Goal: Task Accomplishment & Management: Complete application form

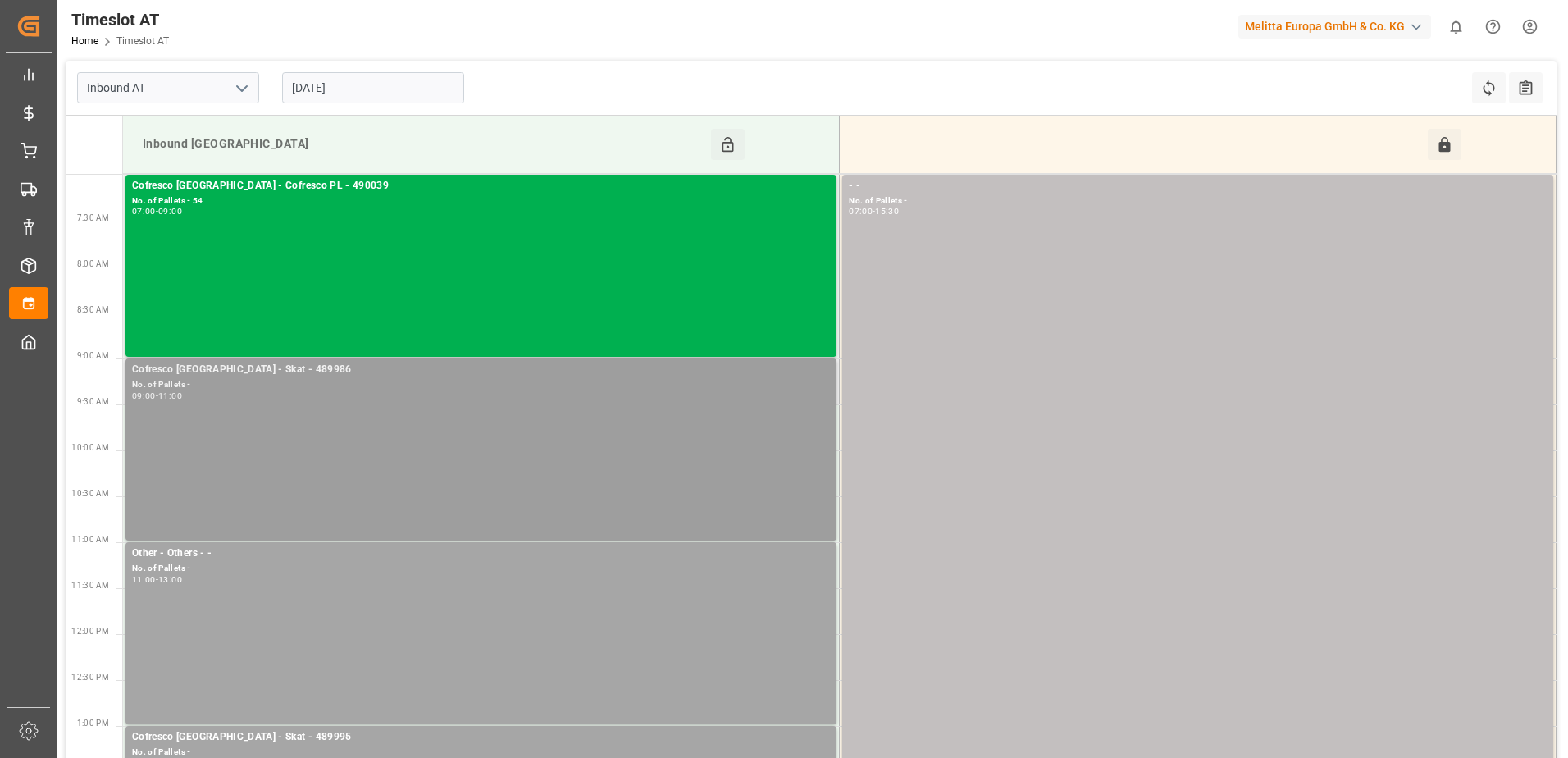
click at [386, 394] on div "09:00 - 11:00" at bounding box center [481, 397] width 698 height 9
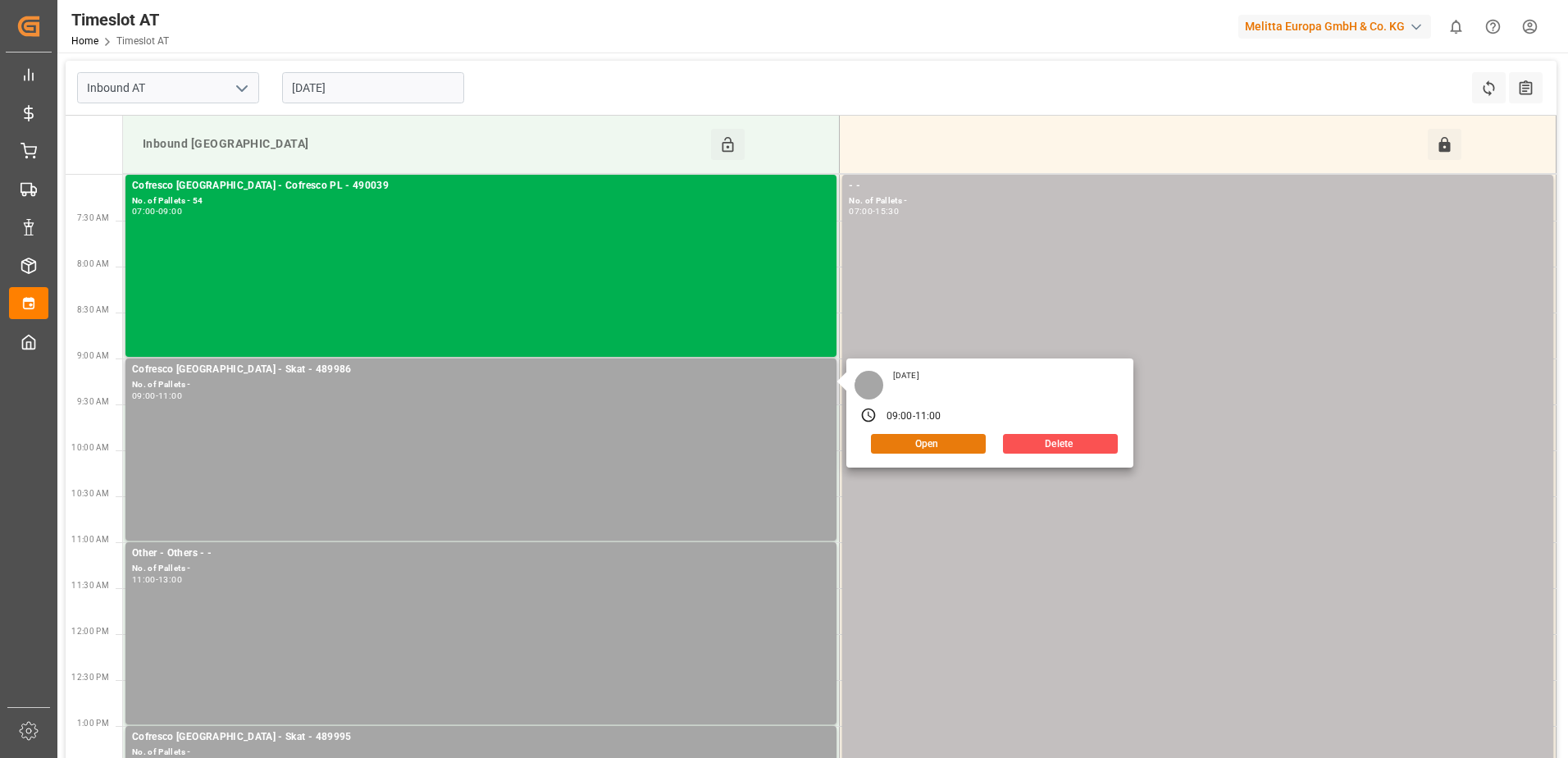
click at [897, 444] on button "Open" at bounding box center [929, 444] width 115 height 20
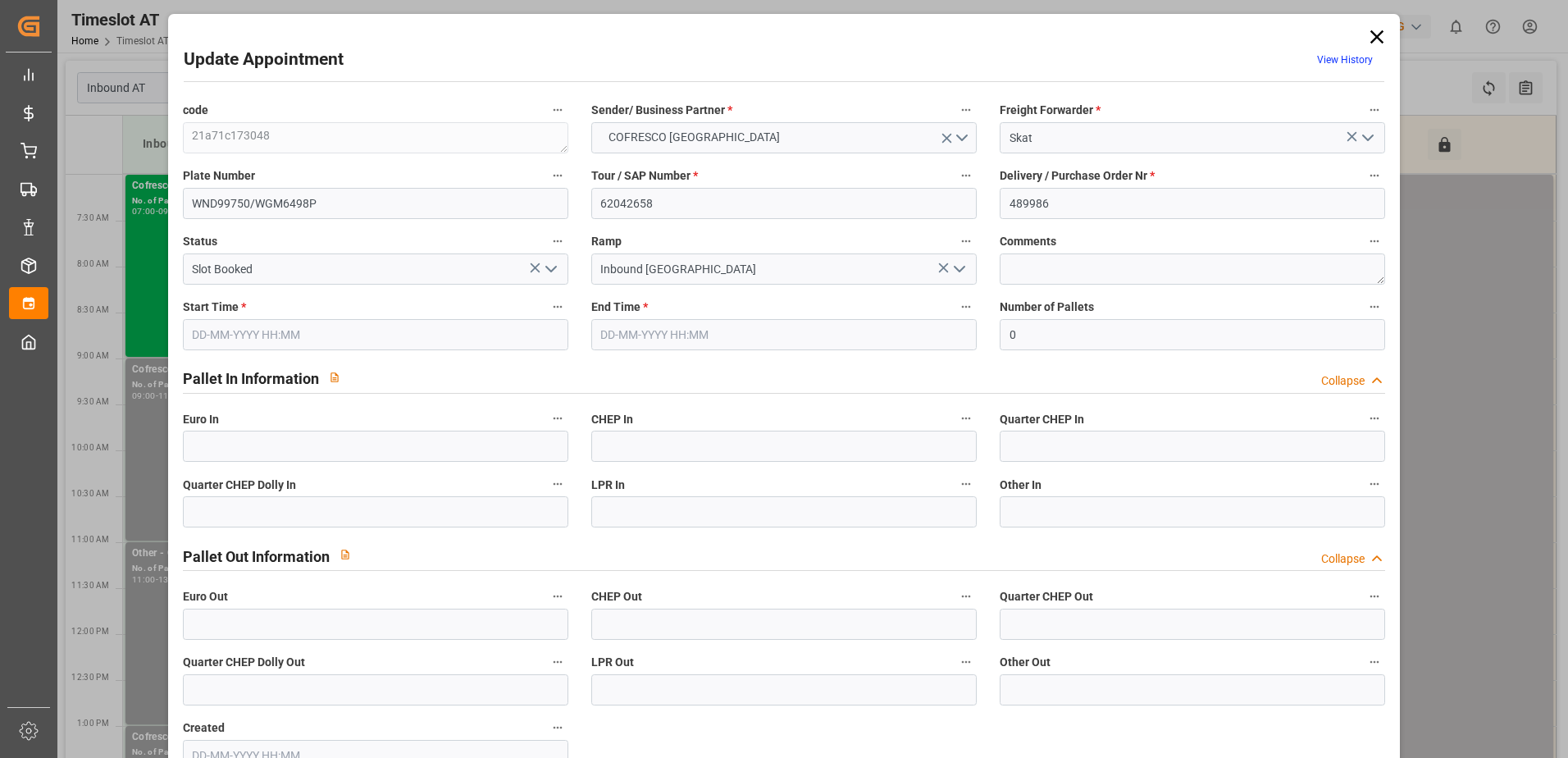
type input "[DATE] 09:00"
type input "[DATE] 11:00"
type input "02-10-2025 11:51"
click at [965, 269] on icon "open menu" at bounding box center [959, 269] width 20 height 20
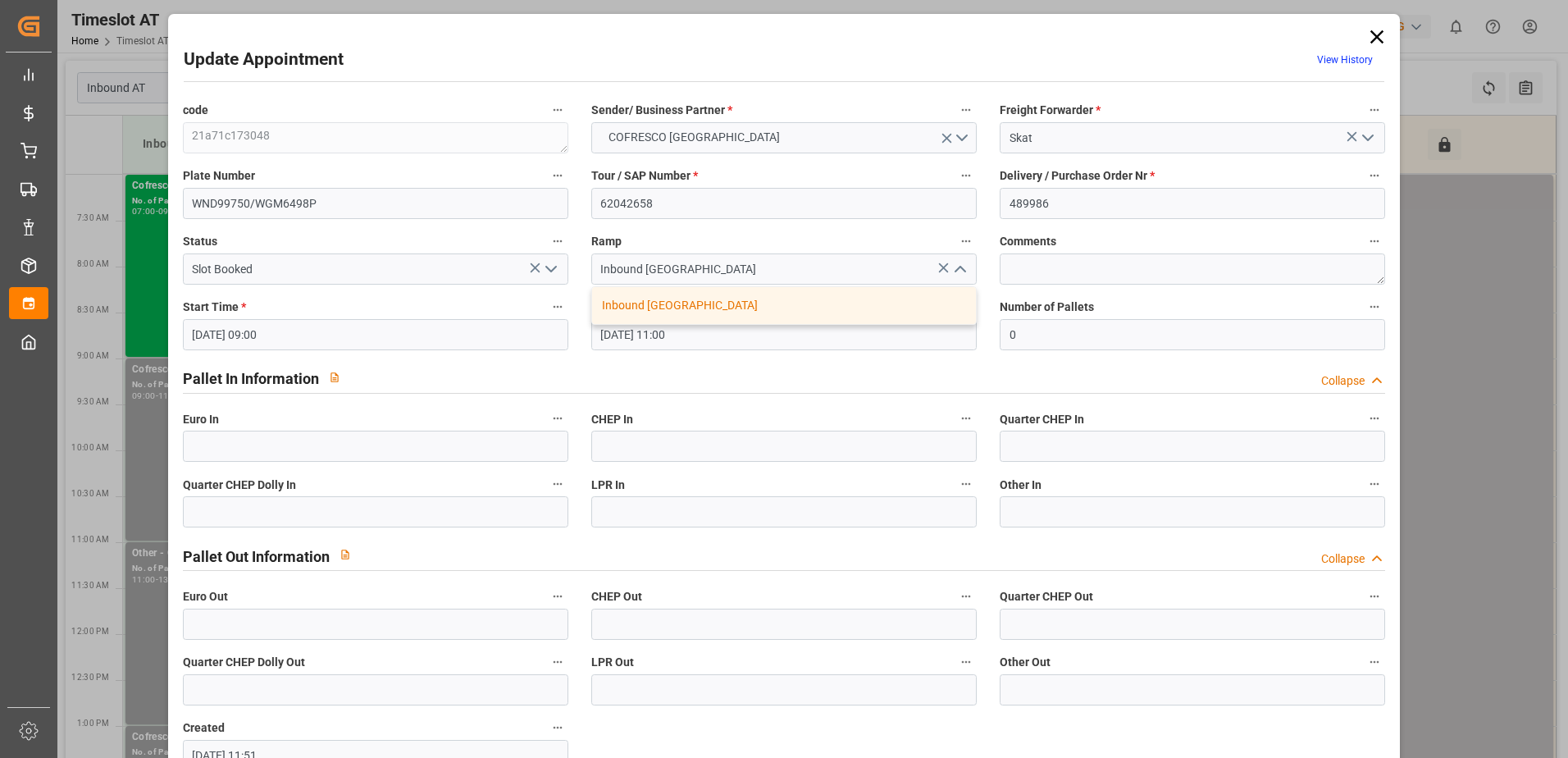
click at [965, 269] on icon "close menu" at bounding box center [959, 269] width 20 height 20
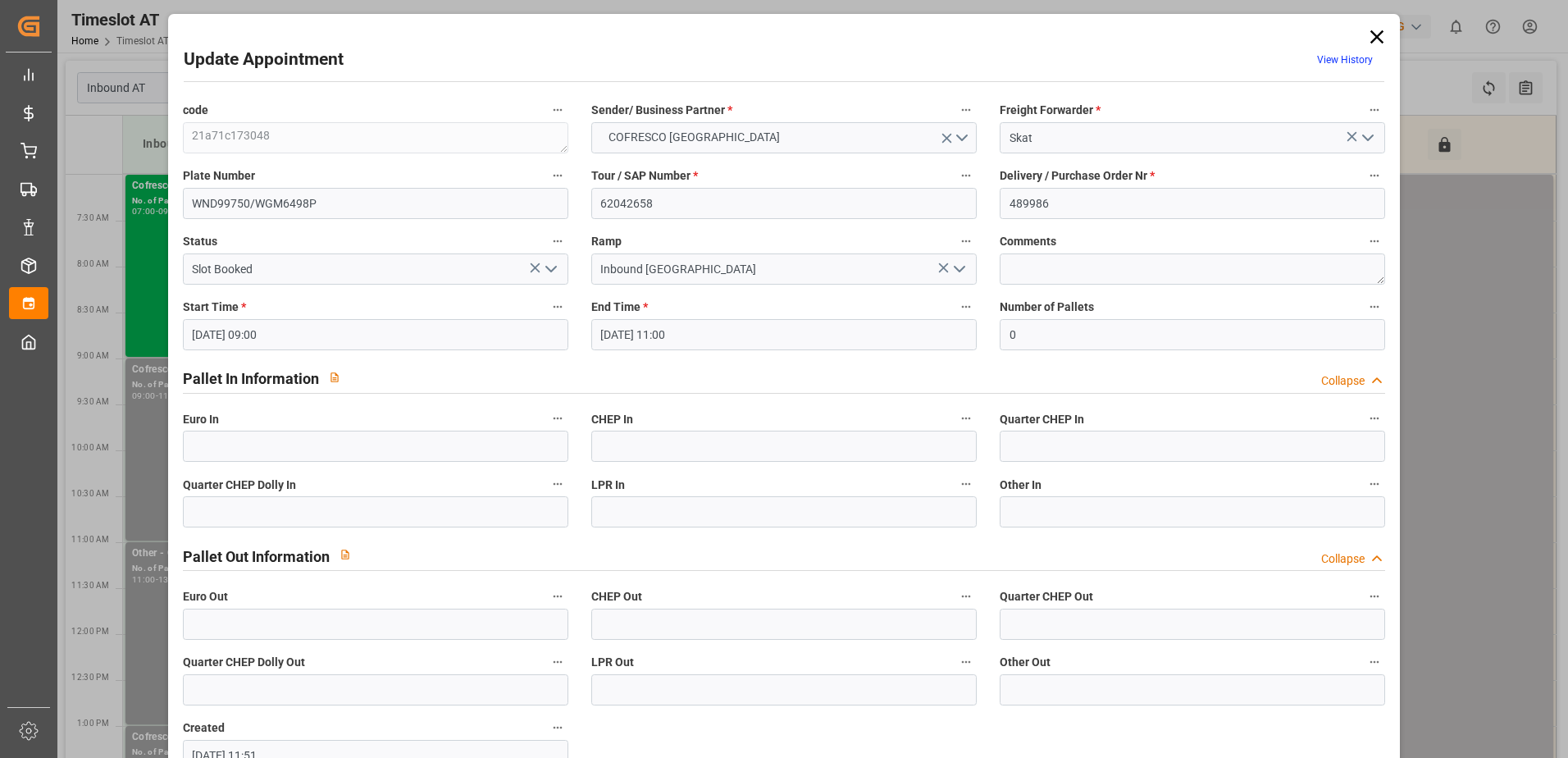
click at [553, 265] on icon "open menu" at bounding box center [550, 269] width 20 height 20
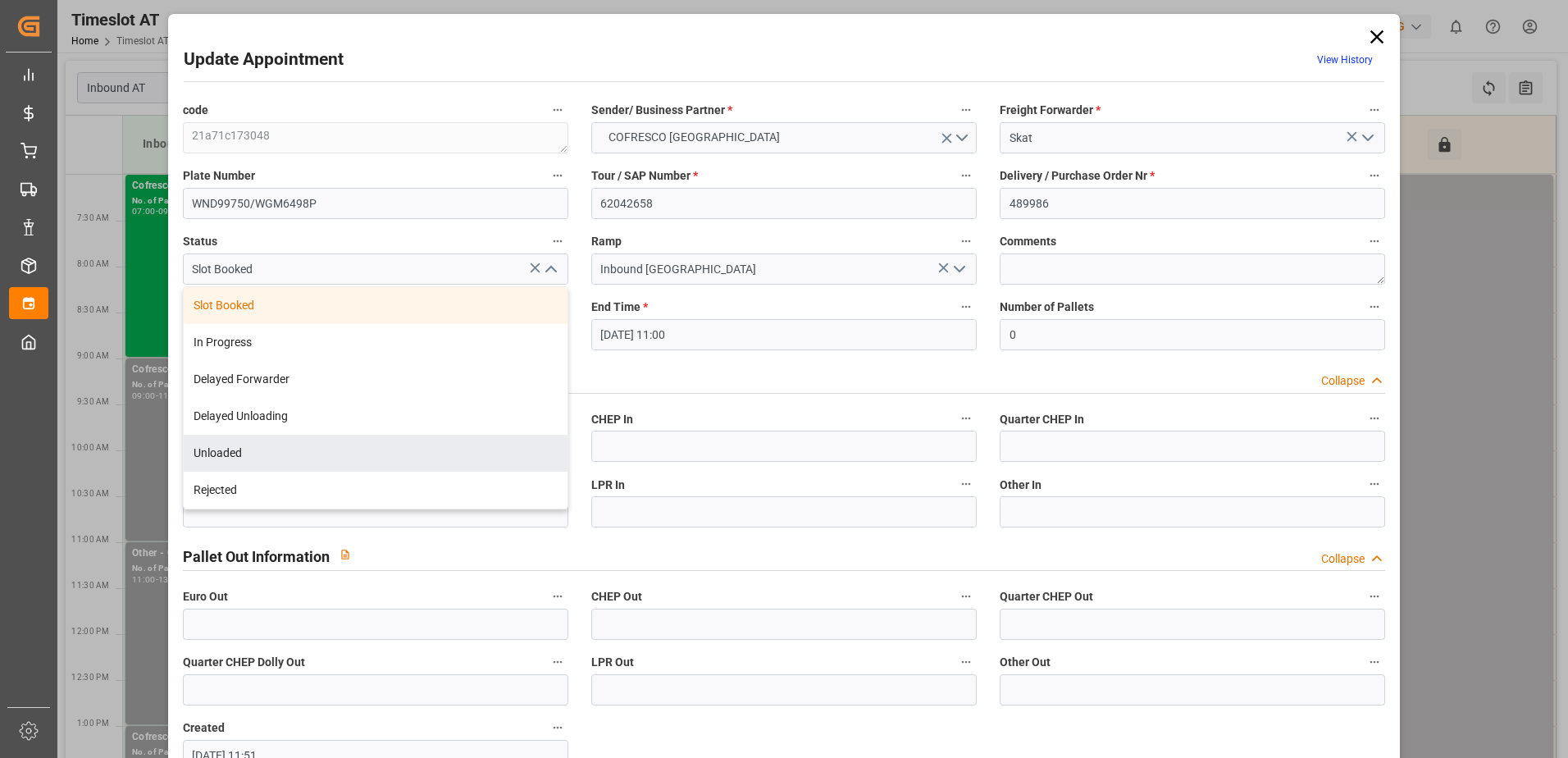
drag, startPoint x: 235, startPoint y: 457, endPoint x: 248, endPoint y: 452, distance: 13.9
click at [236, 457] on div "Unloaded" at bounding box center [376, 454] width 384 height 37
type input "Unloaded"
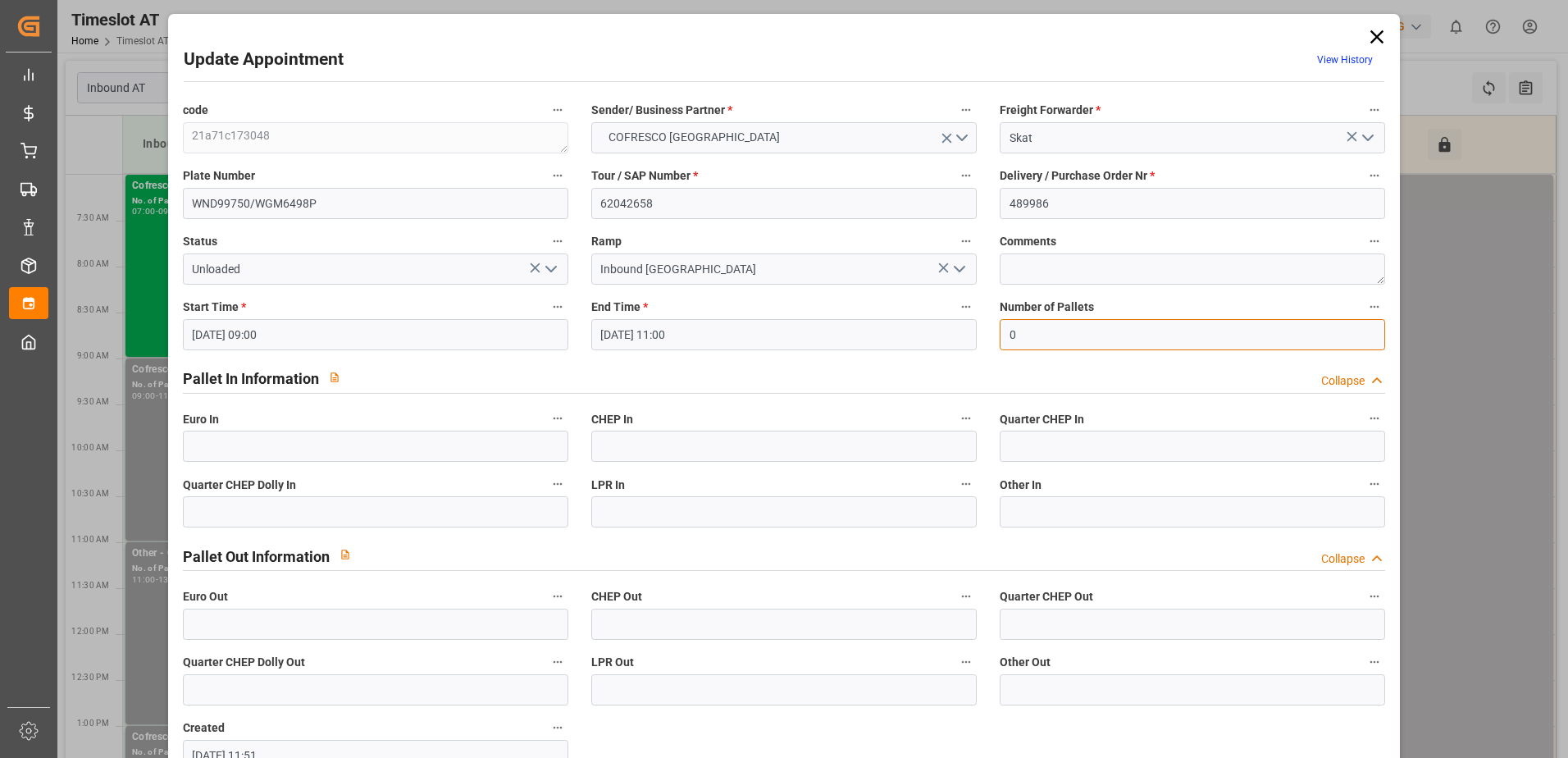
click at [1128, 330] on input "0" at bounding box center [1192, 335] width 386 height 32
type input "33"
click at [328, 446] on input "text" at bounding box center [376, 446] width 386 height 32
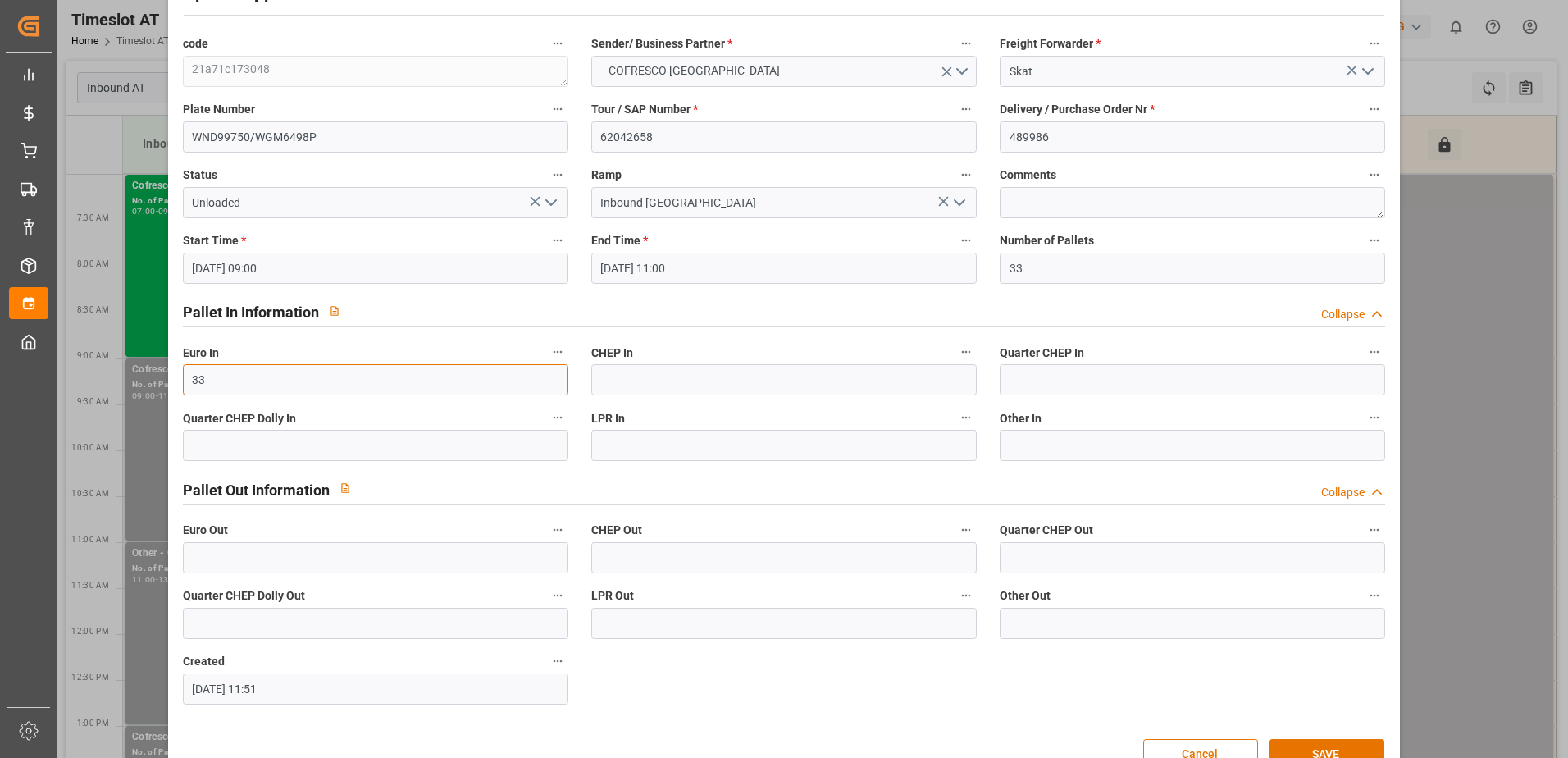
scroll to position [108, 0]
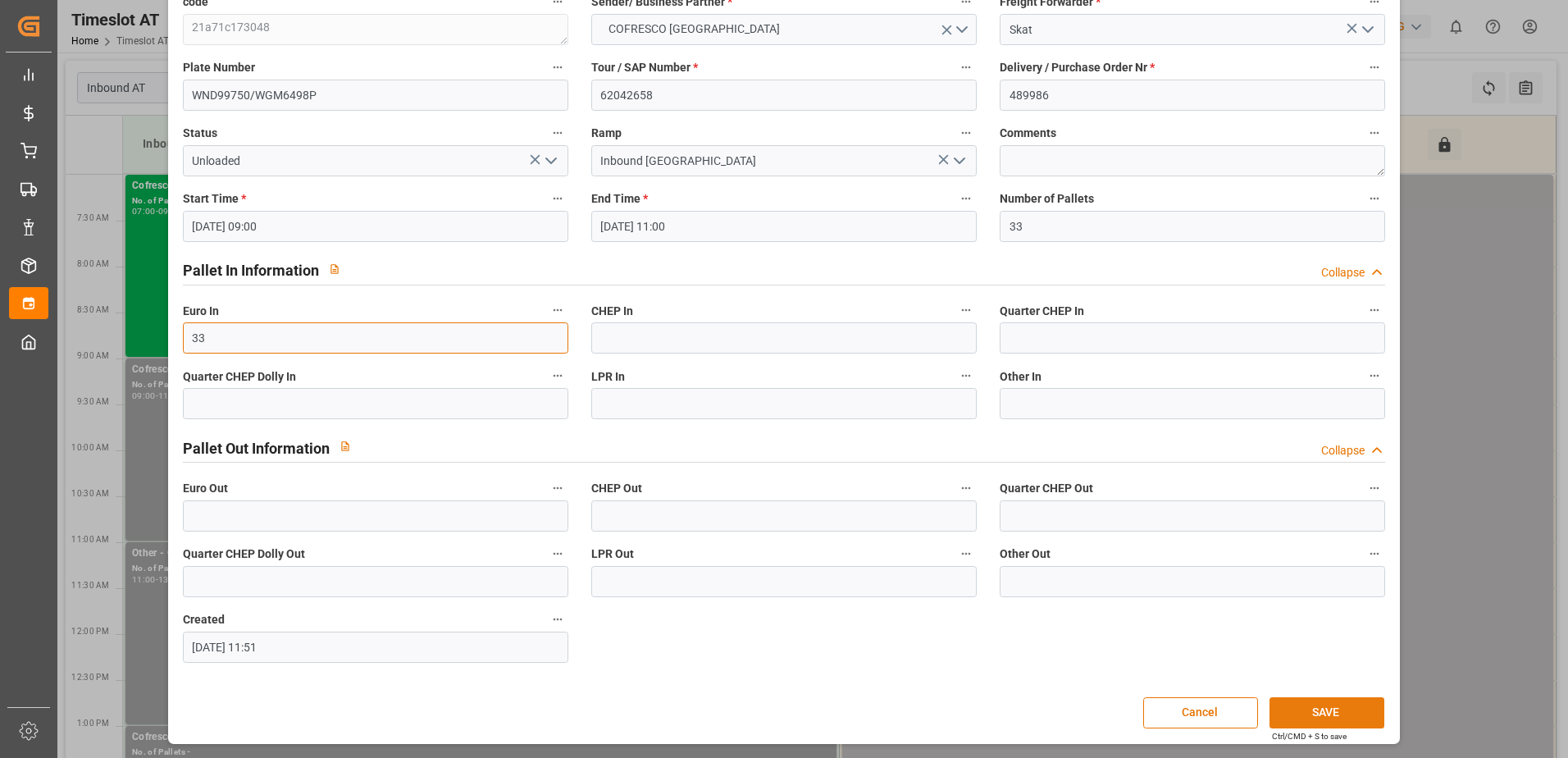
type input "33"
click at [1323, 716] on button "SAVE" at bounding box center [1327, 713] width 115 height 32
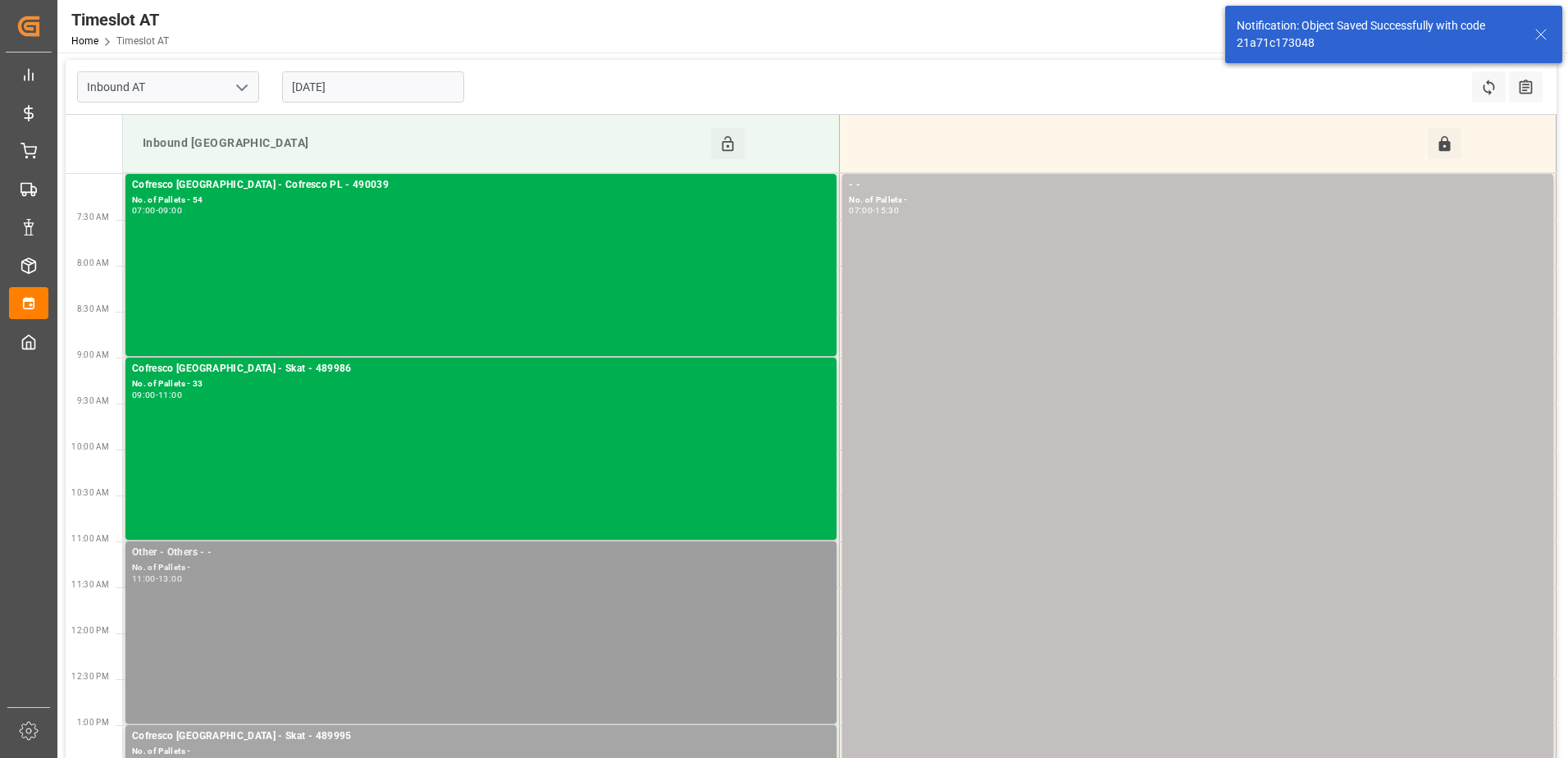
scroll to position [0, 0]
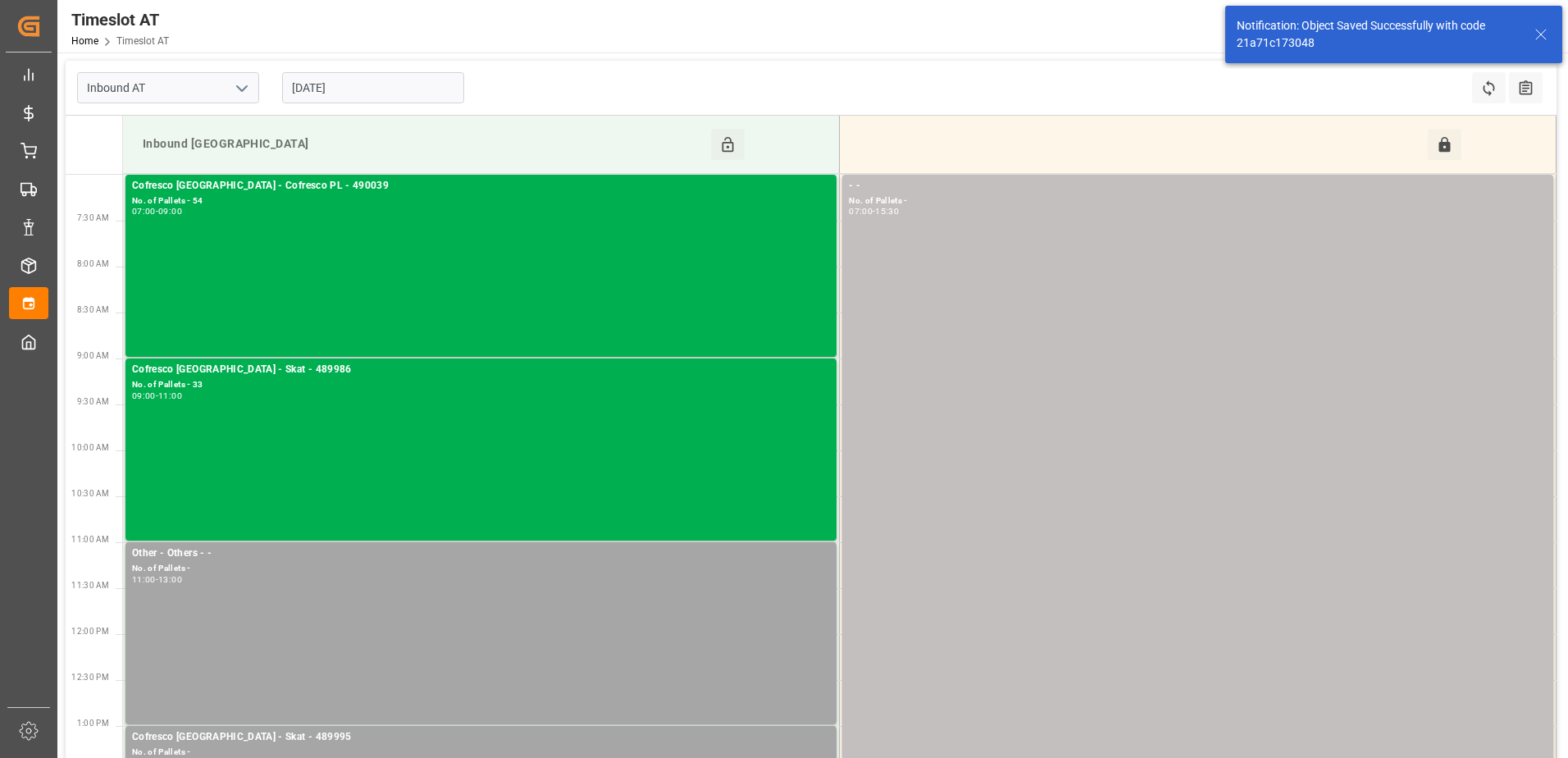
click at [401, 87] on input "08-10-2025" at bounding box center [374, 88] width 182 height 32
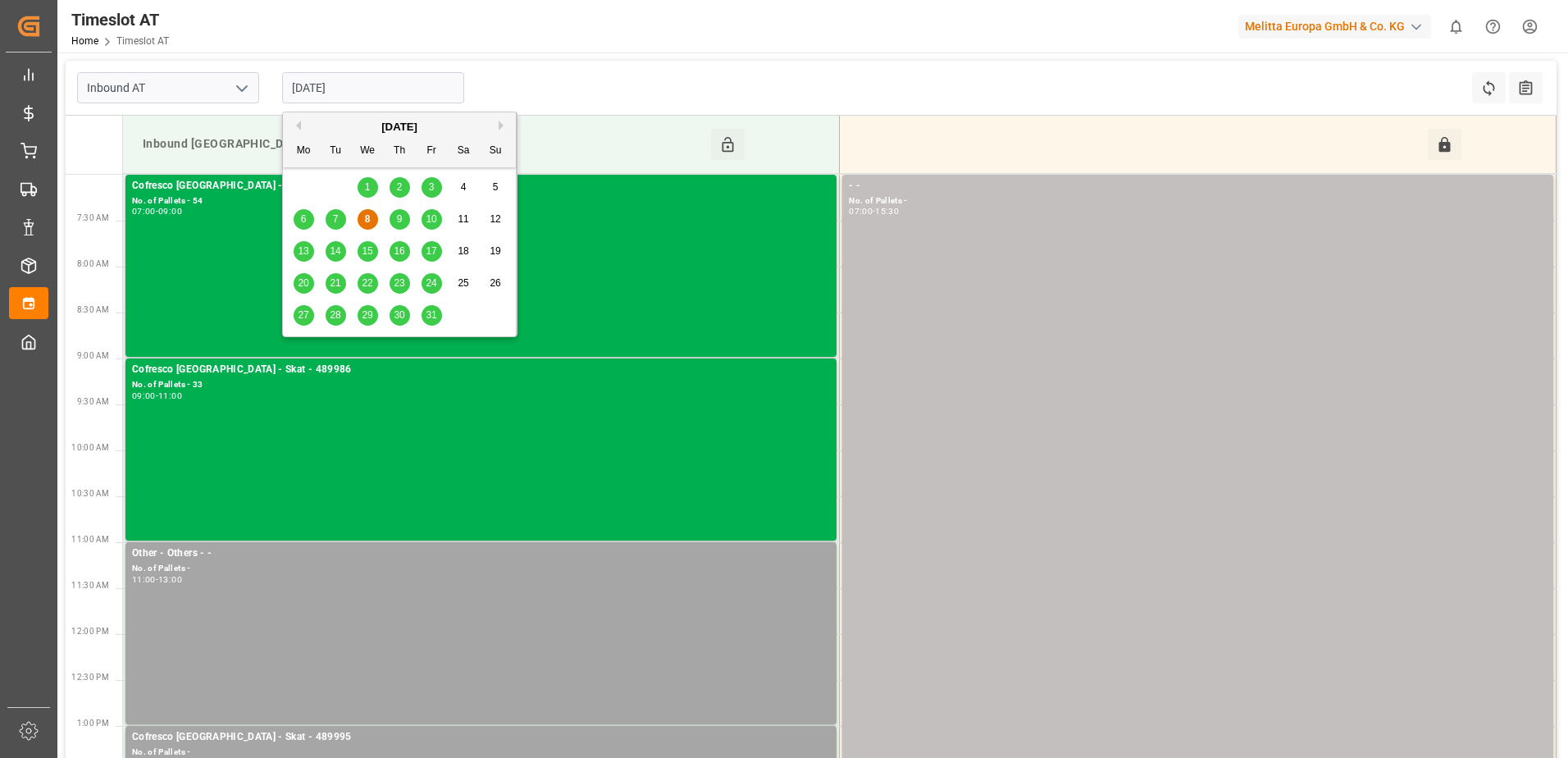
click at [399, 220] on span "9" at bounding box center [400, 219] width 6 height 11
type input "09-10-2025"
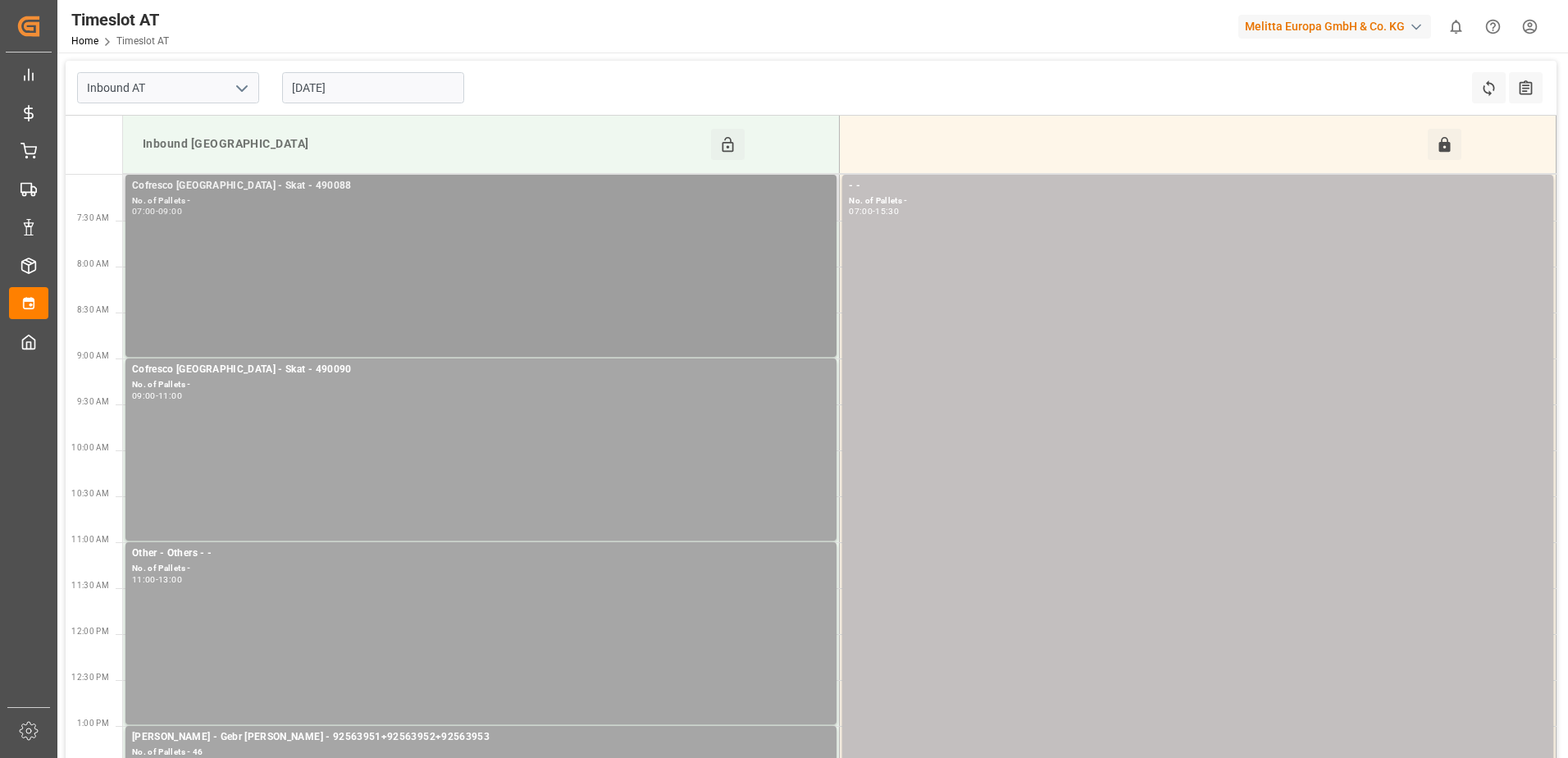
click at [385, 227] on div "Cofresco Poland - Skat - 490088 No. of Pallets - 07:00 - 09:00" at bounding box center [481, 265] width 698 height 176
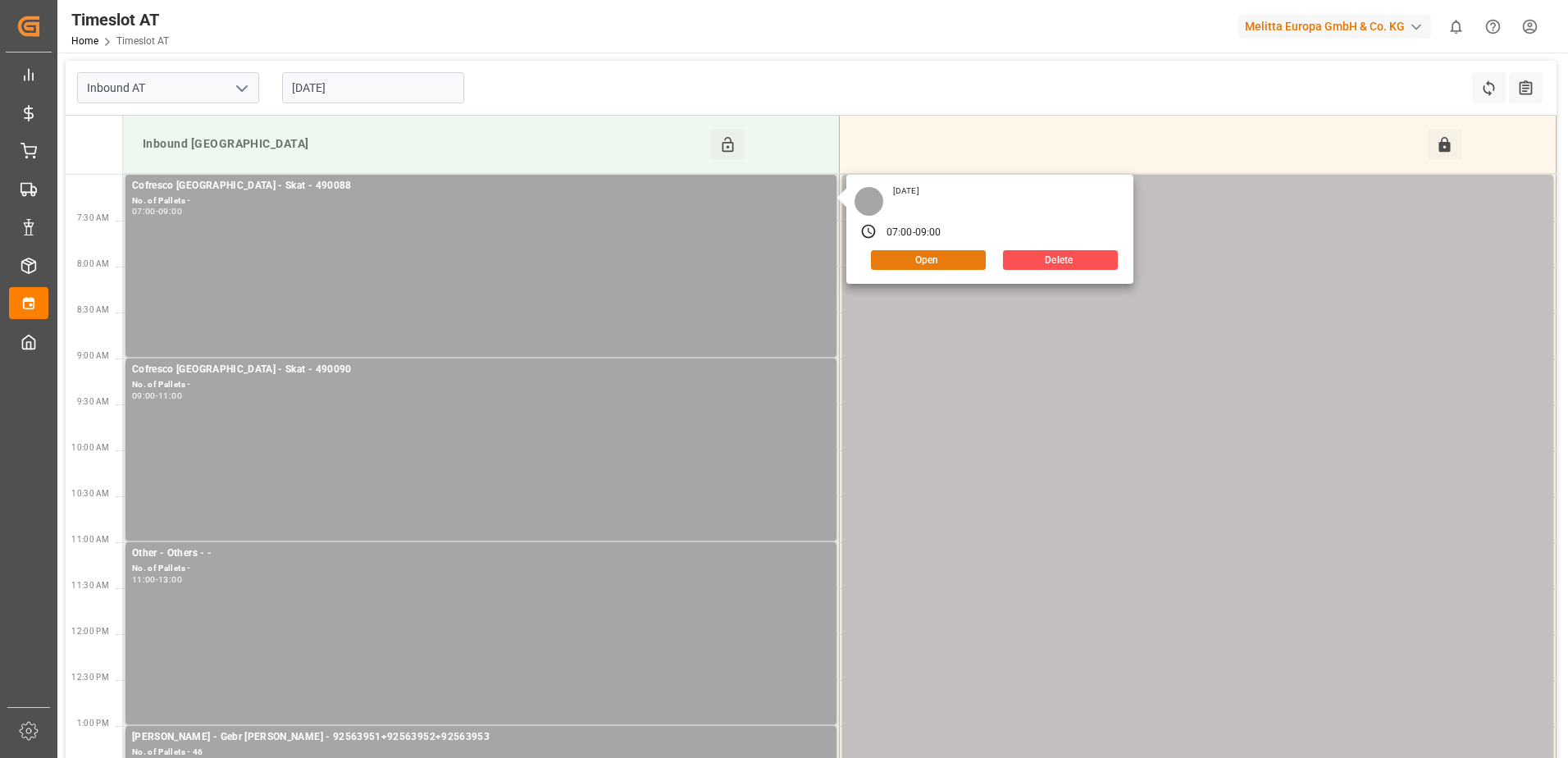
click at [892, 255] on button "Open" at bounding box center [929, 259] width 115 height 20
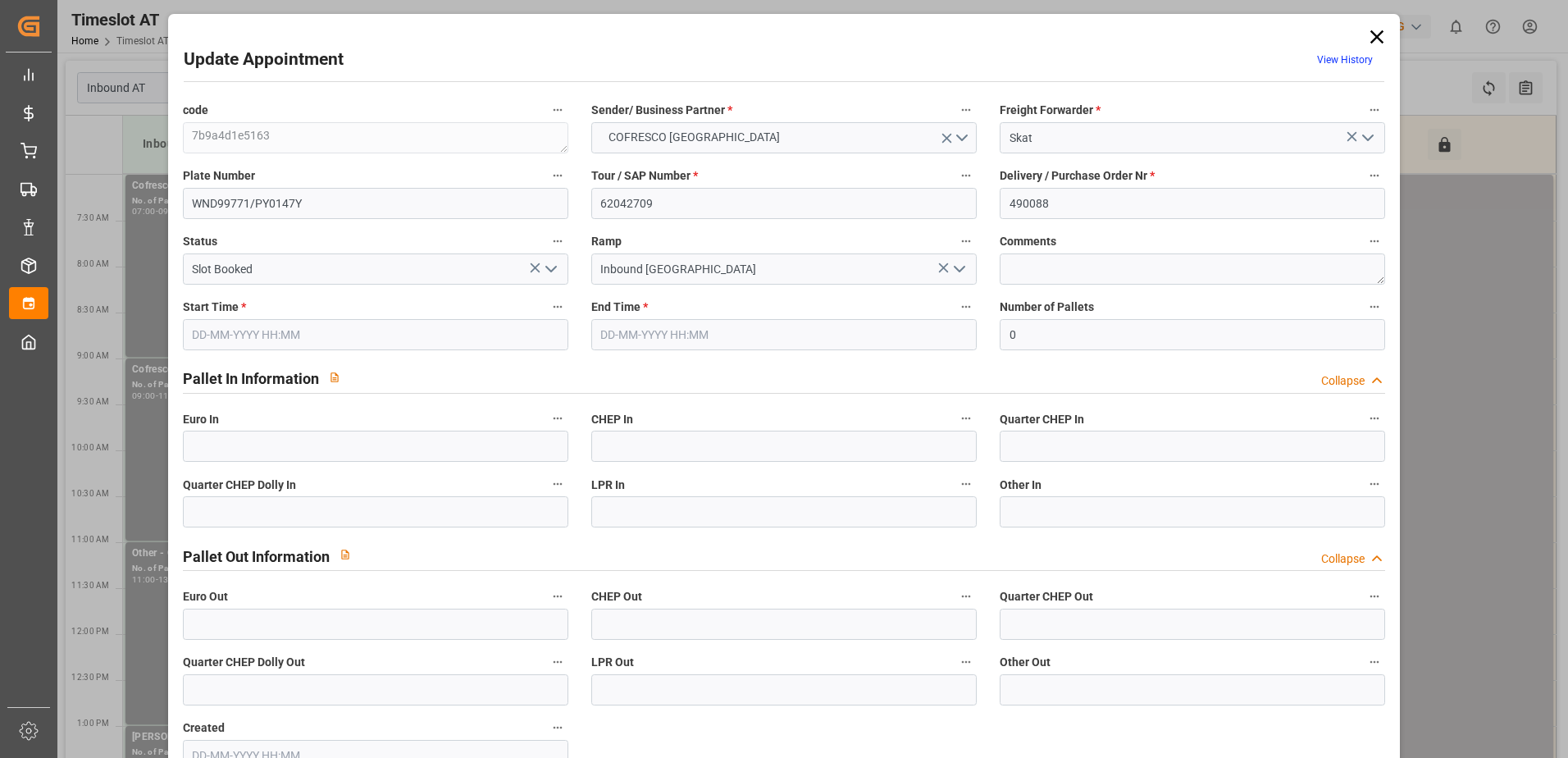
type input "09-10-2025 07:00"
type input "09-10-2025 09:00"
type input "03-10-2025 09:13"
click at [1370, 37] on icon at bounding box center [1377, 36] width 23 height 23
